Goal: Task Accomplishment & Management: Use online tool/utility

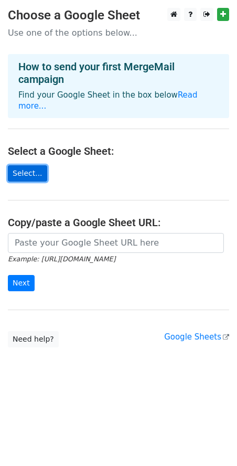
click at [27, 165] on link "Select..." at bounding box center [27, 173] width 39 height 16
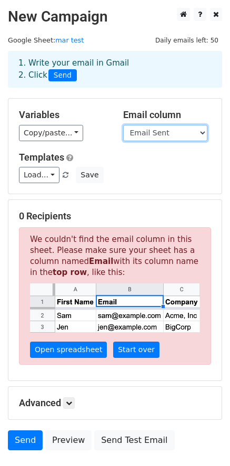
click at [150, 133] on select "Nom recruteur Recipient VILLE Nom du poste Nom entreprise Email Sent" at bounding box center [165, 133] width 84 height 16
click at [115, 118] on div "Email column Nom recruteur Recipient VILLE Nom du poste Nom entreprise Email Se…" at bounding box center [167, 125] width 104 height 32
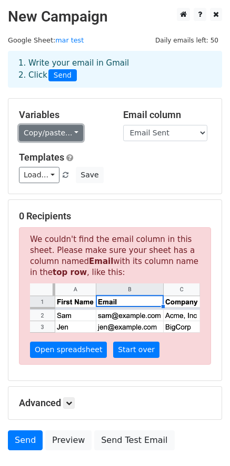
click at [55, 132] on link "Copy/paste..." at bounding box center [51, 133] width 64 height 16
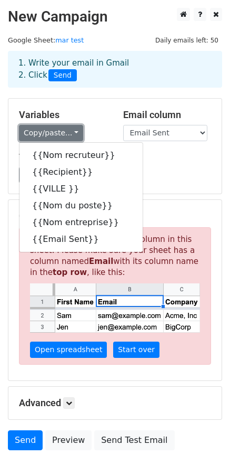
click at [55, 132] on link "Copy/paste..." at bounding box center [51, 133] width 64 height 16
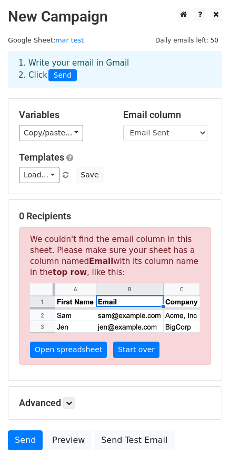
click at [80, 109] on h5 "Variables" at bounding box center [63, 115] width 88 height 12
click at [47, 171] on link "Load..." at bounding box center [39, 175] width 40 height 16
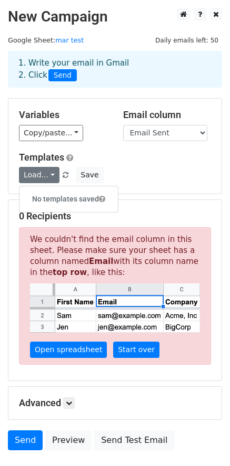
click at [141, 171] on div "Load... No templates saved Save" at bounding box center [114, 175] width 207 height 16
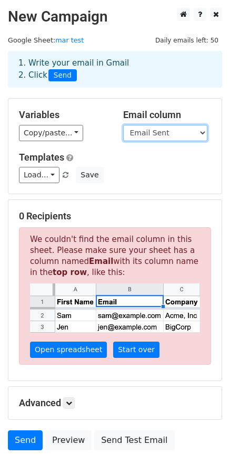
click at [167, 134] on select "Nom recruteur Recipient VILLE Nom du poste Nom entreprise Email Sent" at bounding box center [165, 133] width 84 height 16
select select "Recipient"
click at [123, 125] on select "Nom recruteur Recipient VILLE Nom du poste Nom entreprise Email Sent" at bounding box center [165, 133] width 84 height 16
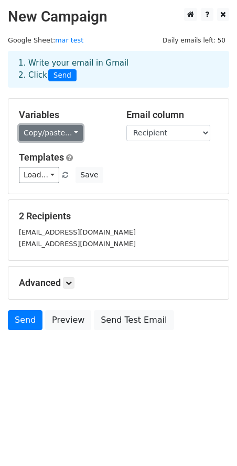
click at [55, 126] on link "Copy/paste..." at bounding box center [51, 133] width 64 height 16
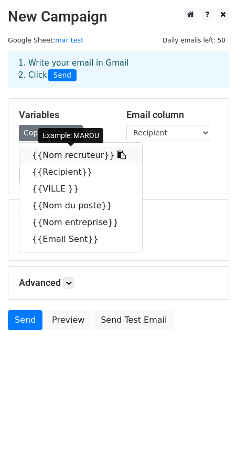
click at [68, 152] on link "{{Nom recruteur}}" at bounding box center [80, 155] width 123 height 17
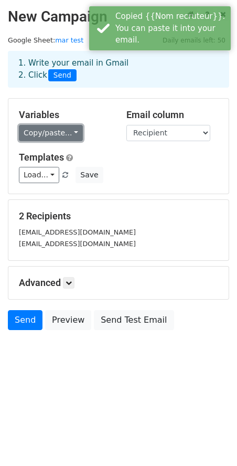
click at [62, 134] on link "Copy/paste..." at bounding box center [51, 133] width 64 height 16
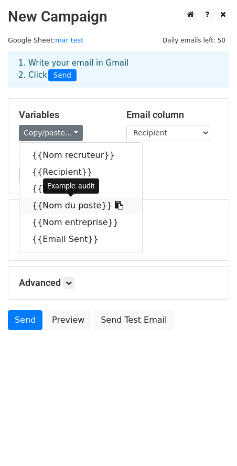
click at [68, 207] on link "{{Nom du poste}}" at bounding box center [80, 206] width 123 height 17
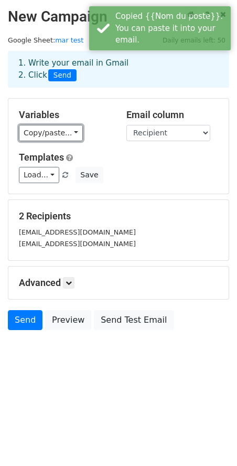
click at [62, 136] on link "Copy/paste..." at bounding box center [51, 133] width 64 height 16
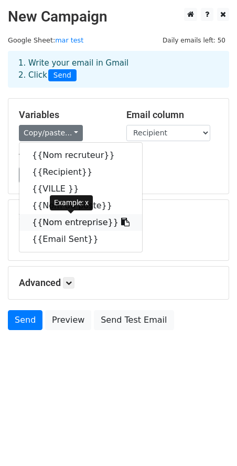
click at [75, 221] on link "{{Nom entreprise}}" at bounding box center [80, 222] width 123 height 17
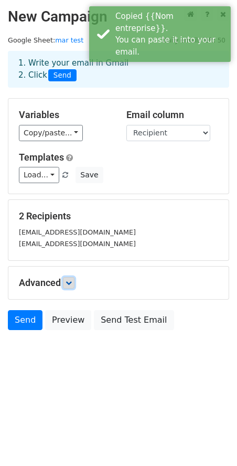
click at [72, 283] on icon at bounding box center [69, 283] width 6 height 6
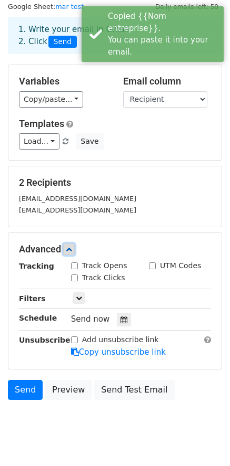
scroll to position [56, 0]
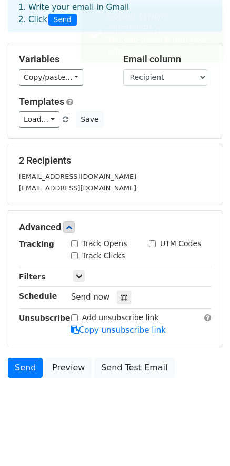
click at [74, 245] on input "Track Opens" at bounding box center [74, 244] width 7 height 7
checkbox input "true"
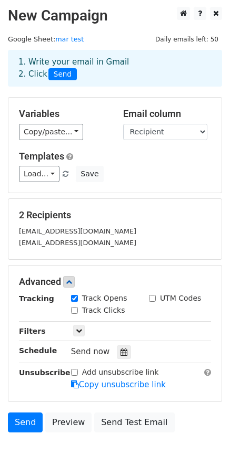
scroll to position [0, 0]
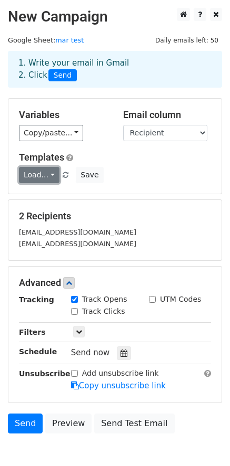
click at [48, 181] on link "Load..." at bounding box center [39, 175] width 40 height 16
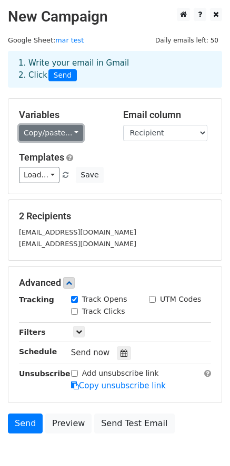
click at [67, 134] on link "Copy/paste..." at bounding box center [51, 133] width 64 height 16
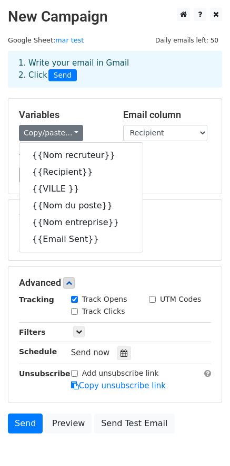
click at [172, 165] on div "Templates Load... No templates saved Save" at bounding box center [114, 168] width 207 height 32
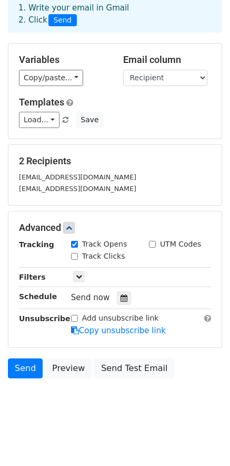
scroll to position [56, 0]
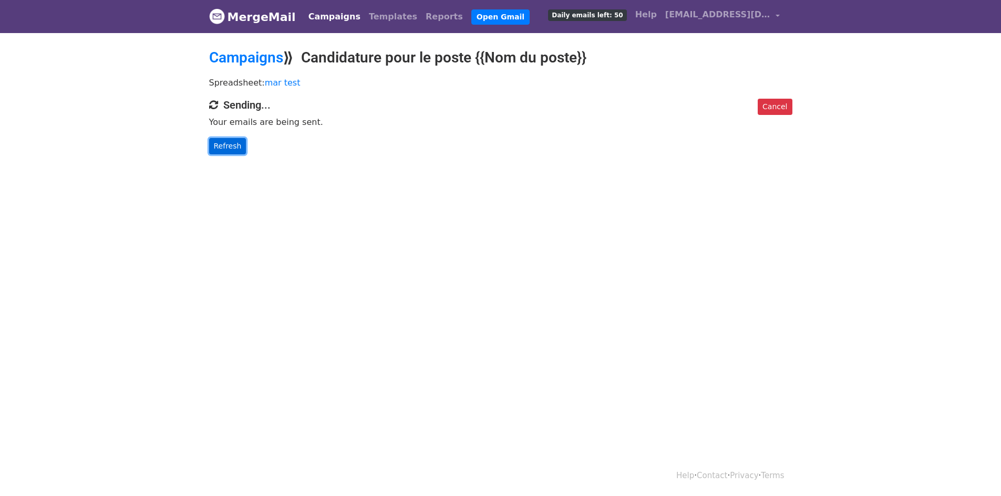
click at [233, 144] on link "Refresh" at bounding box center [227, 146] width 37 height 16
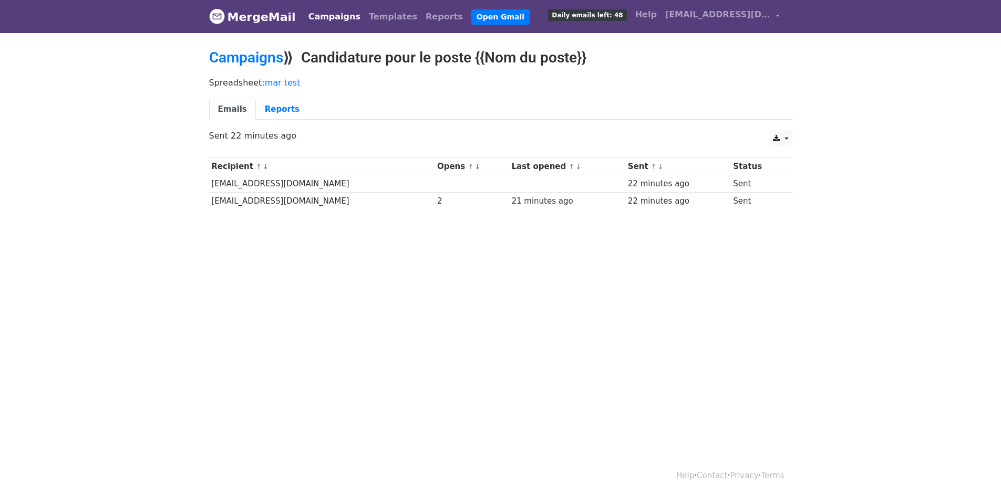
click at [605, 17] on span "Daily emails left: 48" at bounding box center [587, 15] width 78 height 12
